Goal: Information Seeking & Learning: Learn about a topic

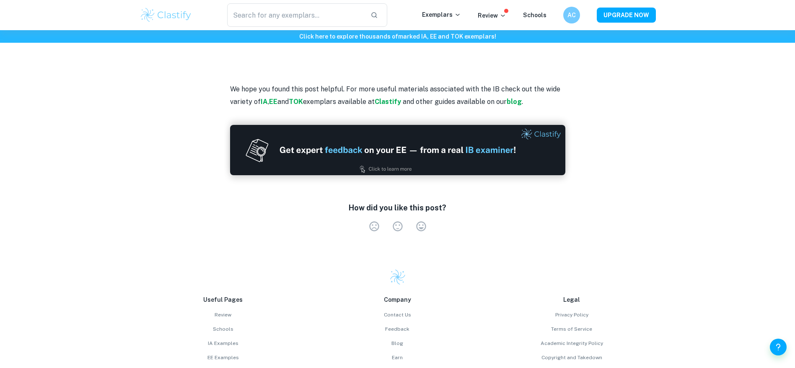
scroll to position [1291, 0]
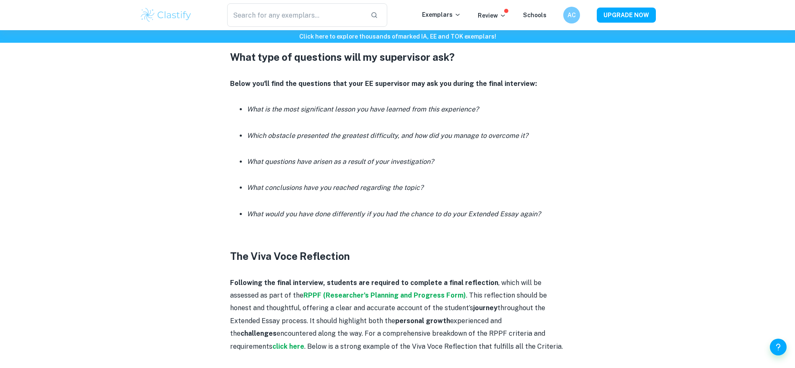
scroll to position [545, 0]
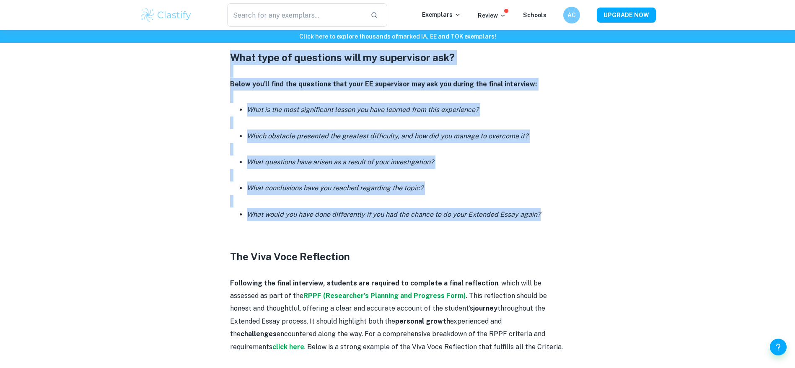
drag, startPoint x: 542, startPoint y: 214, endPoint x: 222, endPoint y: 58, distance: 356.3
click at [222, 58] on div "EE Viva Voce By [PERSON_NAME] • [DATE] Get feedback on your EE Marked only by o…" at bounding box center [397, 176] width 516 height 1313
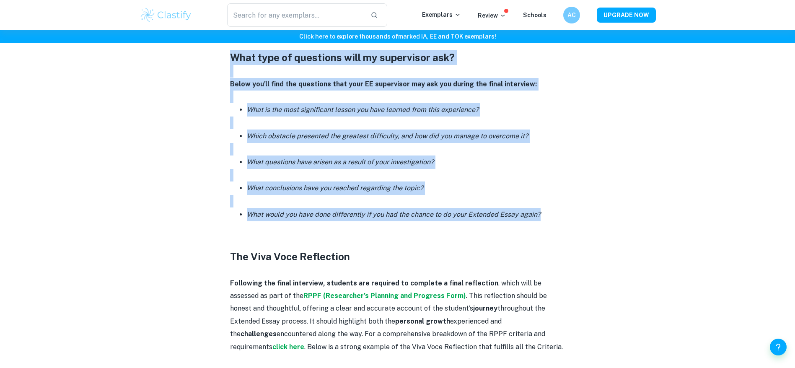
copy div "What type of questions will my supervisor ask? Below you'll find the questions …"
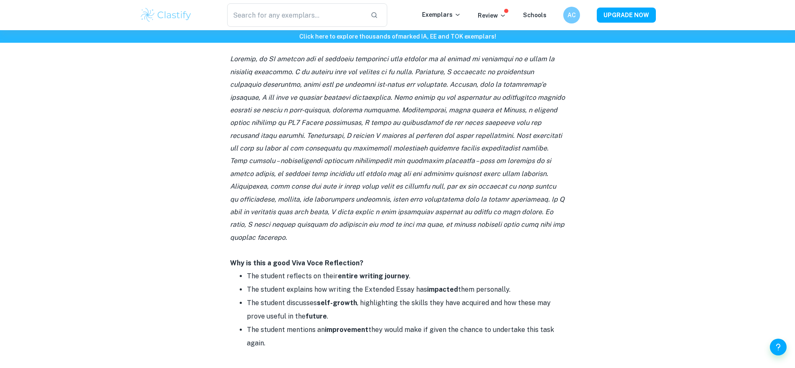
scroll to position [858, 0]
